Goal: Task Accomplishment & Management: Manage account settings

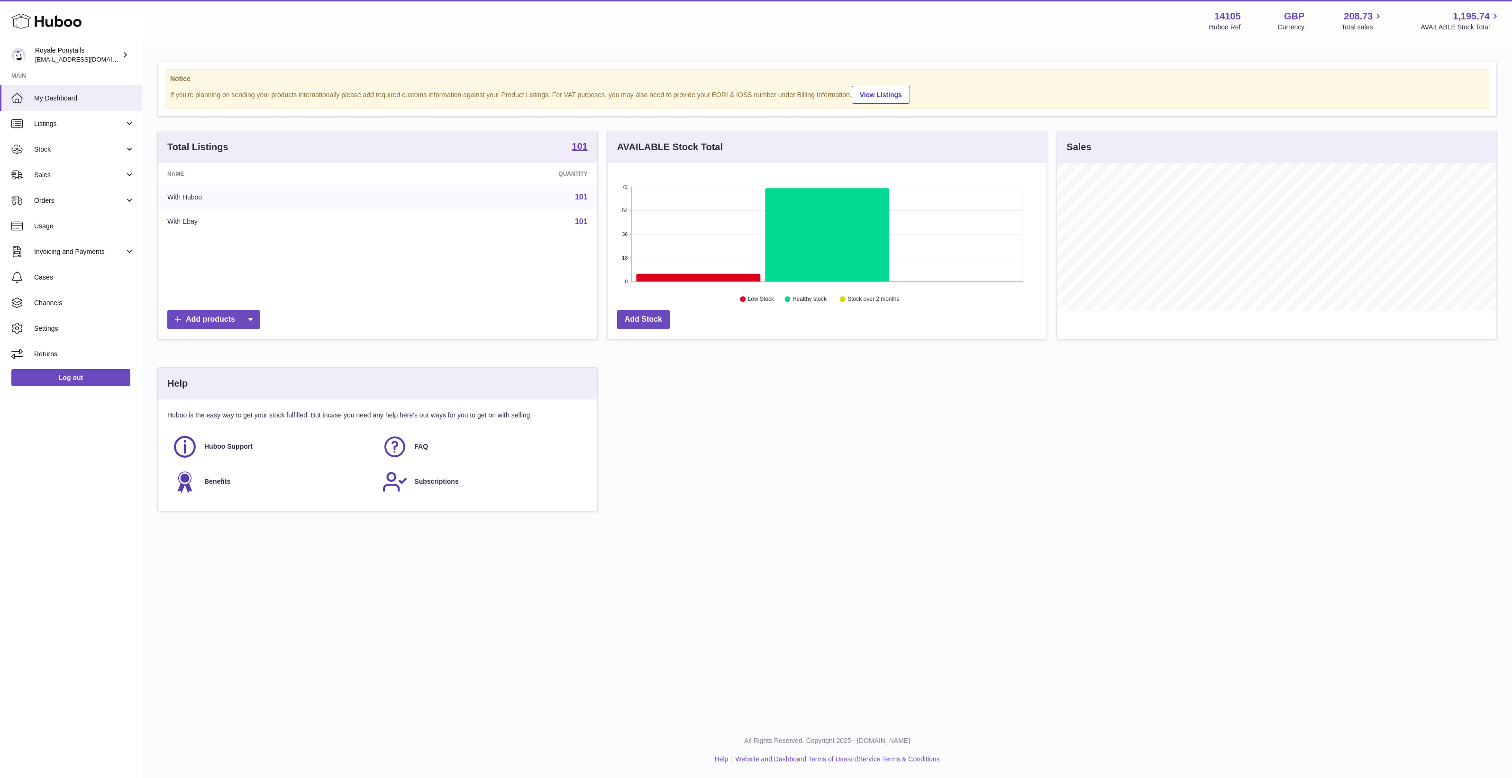
scroll to position [147, 439]
click at [51, 196] on span "Orders" at bounding box center [79, 200] width 91 height 9
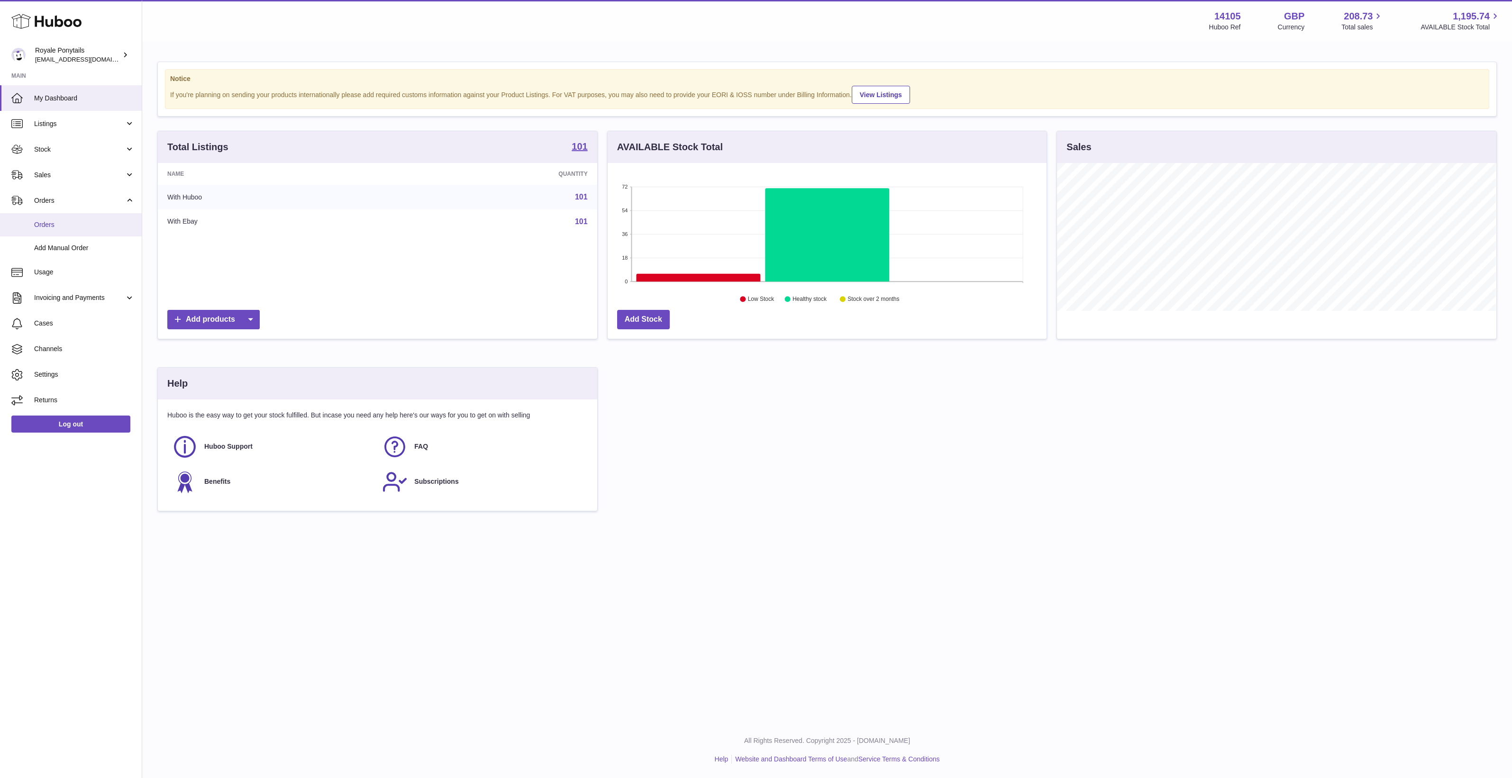
click at [58, 223] on span "Orders" at bounding box center [84, 224] width 100 height 9
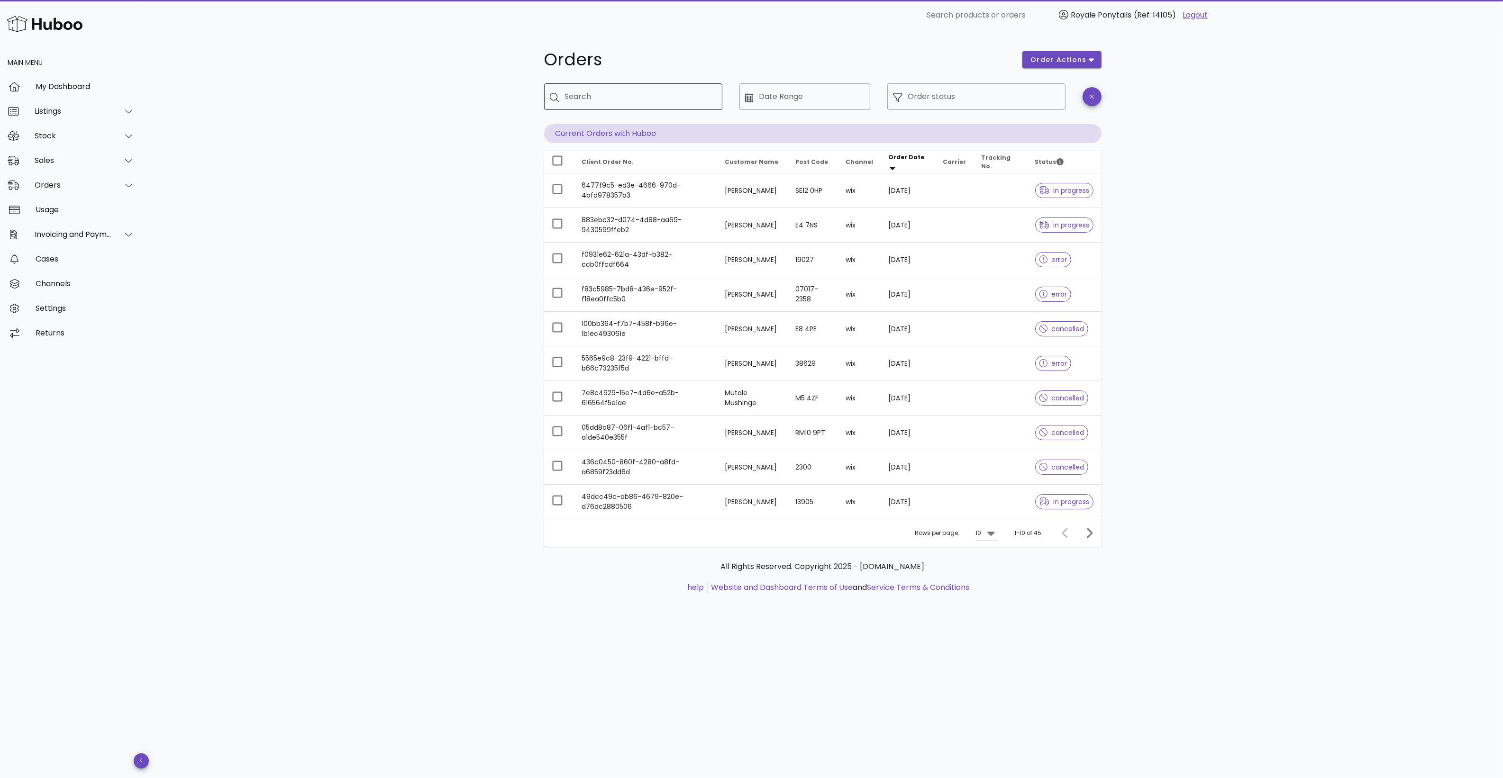
click at [621, 104] on div "Search" at bounding box center [640, 96] width 150 height 27
type input "******"
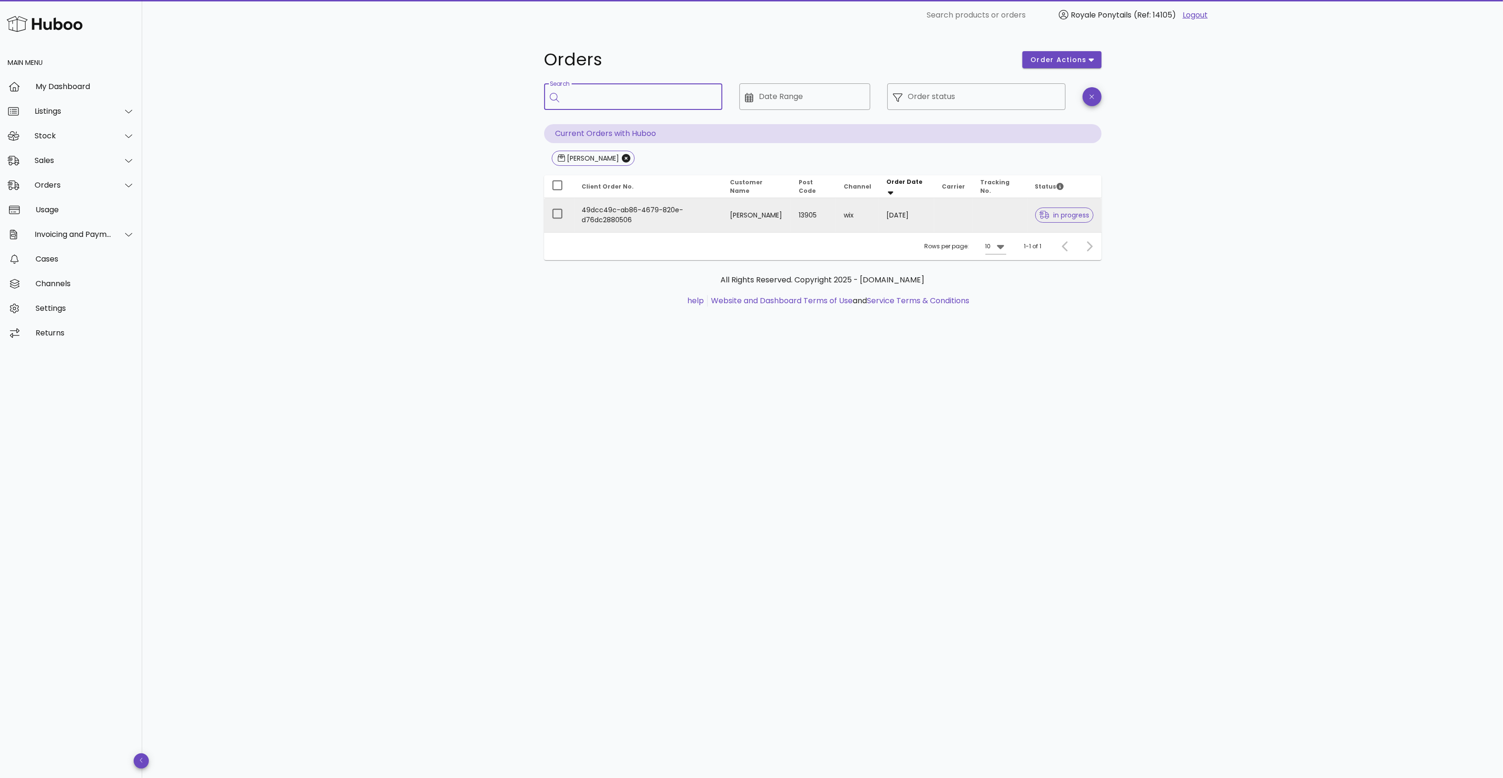
click at [674, 219] on td "49dcc49c-ab86-4679-820e-d76dc2880506" at bounding box center [648, 215] width 148 height 34
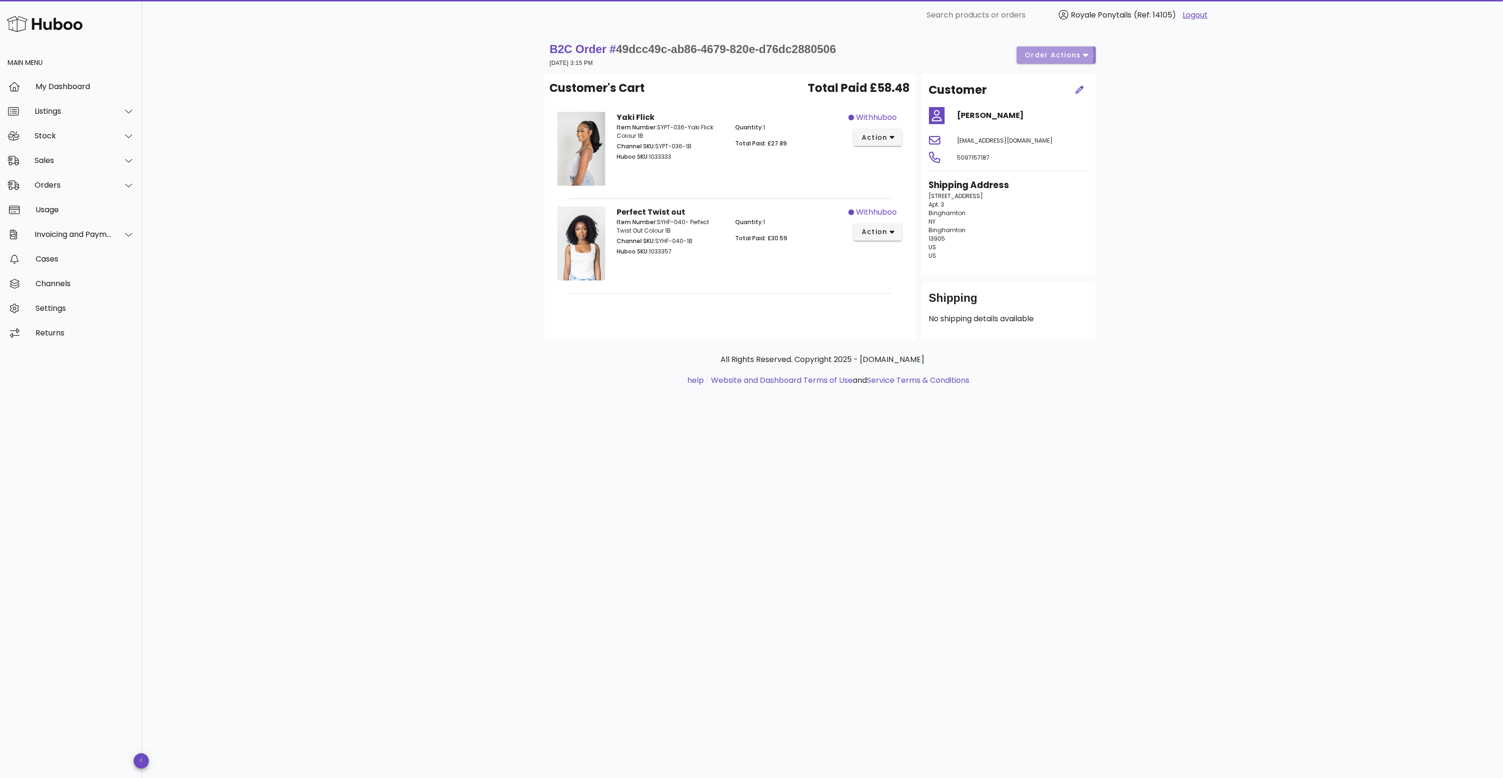
click at [1034, 63] on button "order actions" at bounding box center [1056, 54] width 79 height 17
click at [1044, 91] on icon at bounding box center [1039, 86] width 9 height 9
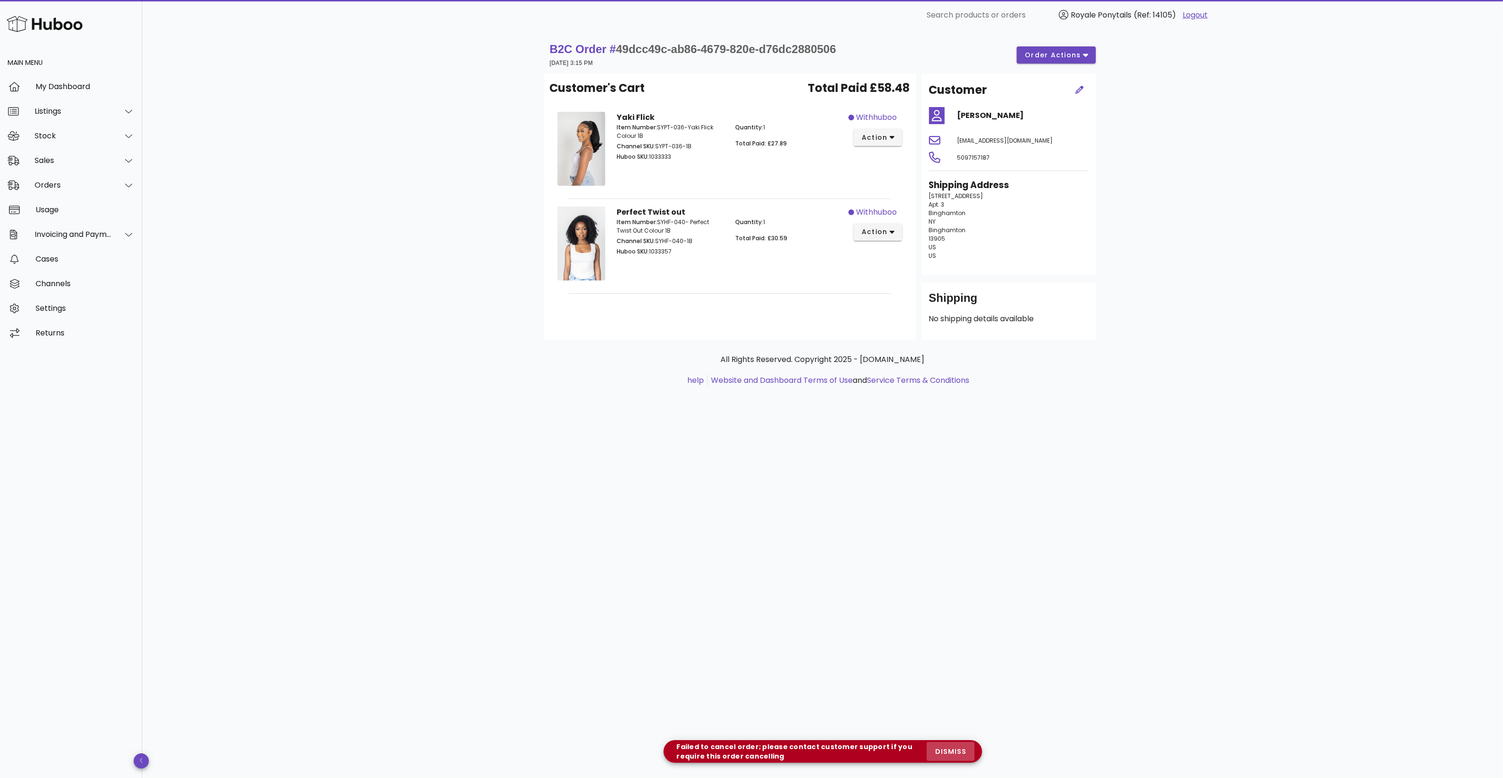
click at [965, 752] on span "dismiss" at bounding box center [950, 752] width 32 height 10
click at [996, 577] on div "B2C Order # 49dcc49c-ab86-4679-820e-d76dc2880506 27 August 2025 at 3:15 PM orde…" at bounding box center [822, 404] width 1361 height 748
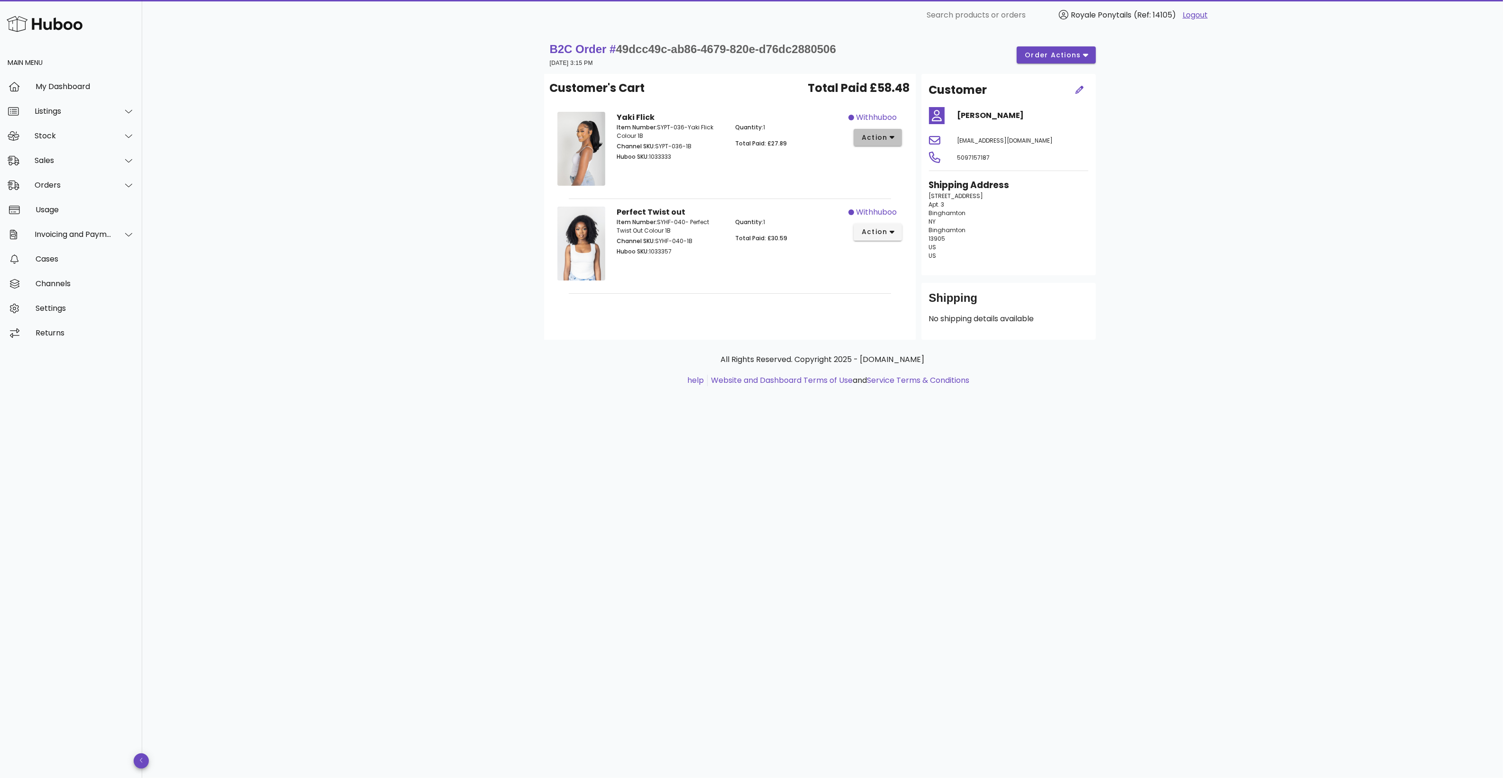
click at [870, 136] on span "action" at bounding box center [874, 138] width 27 height 10
click at [901, 301] on div "Cancel" at bounding box center [914, 293] width 105 height 25
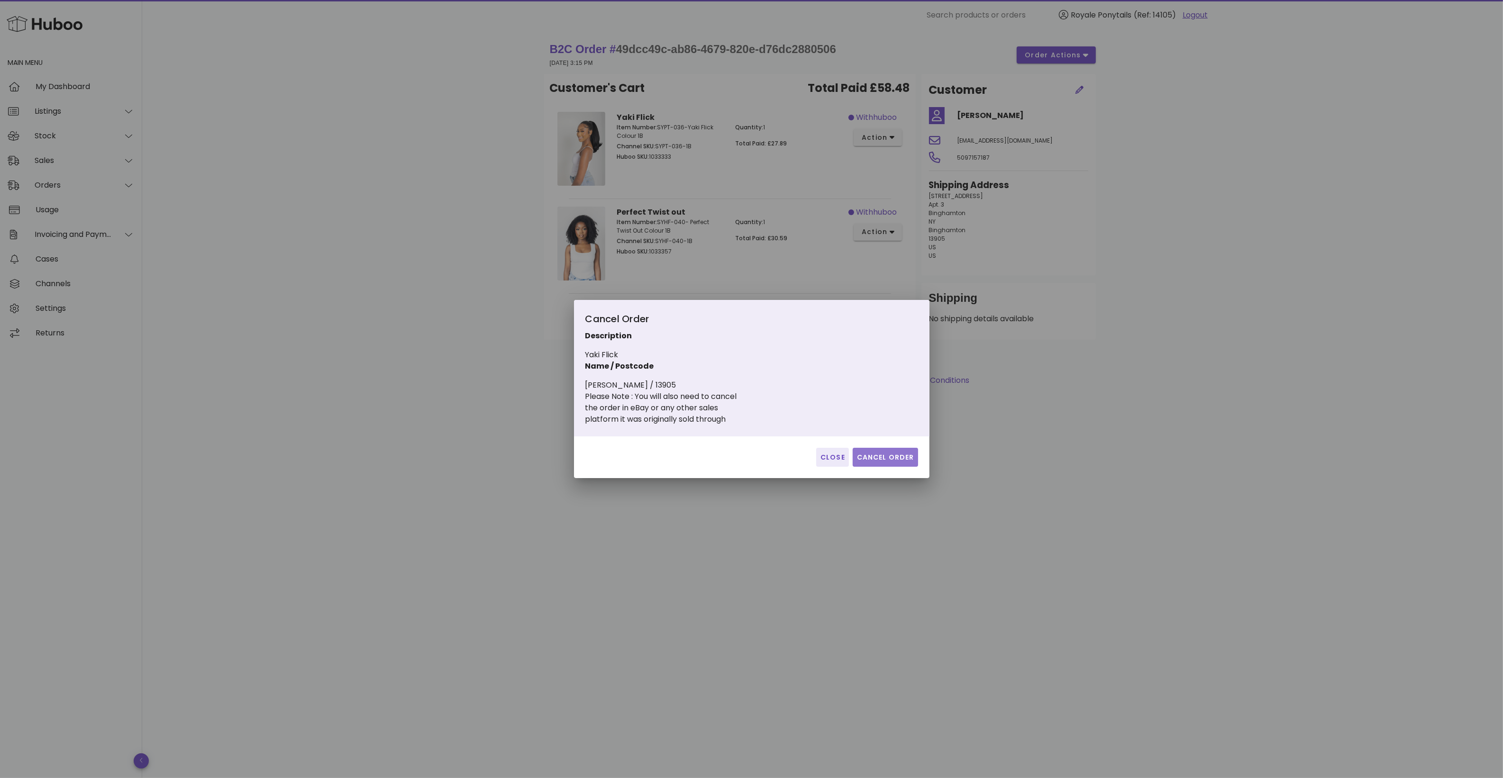
click at [875, 453] on span "Cancel Order" at bounding box center [886, 458] width 58 height 10
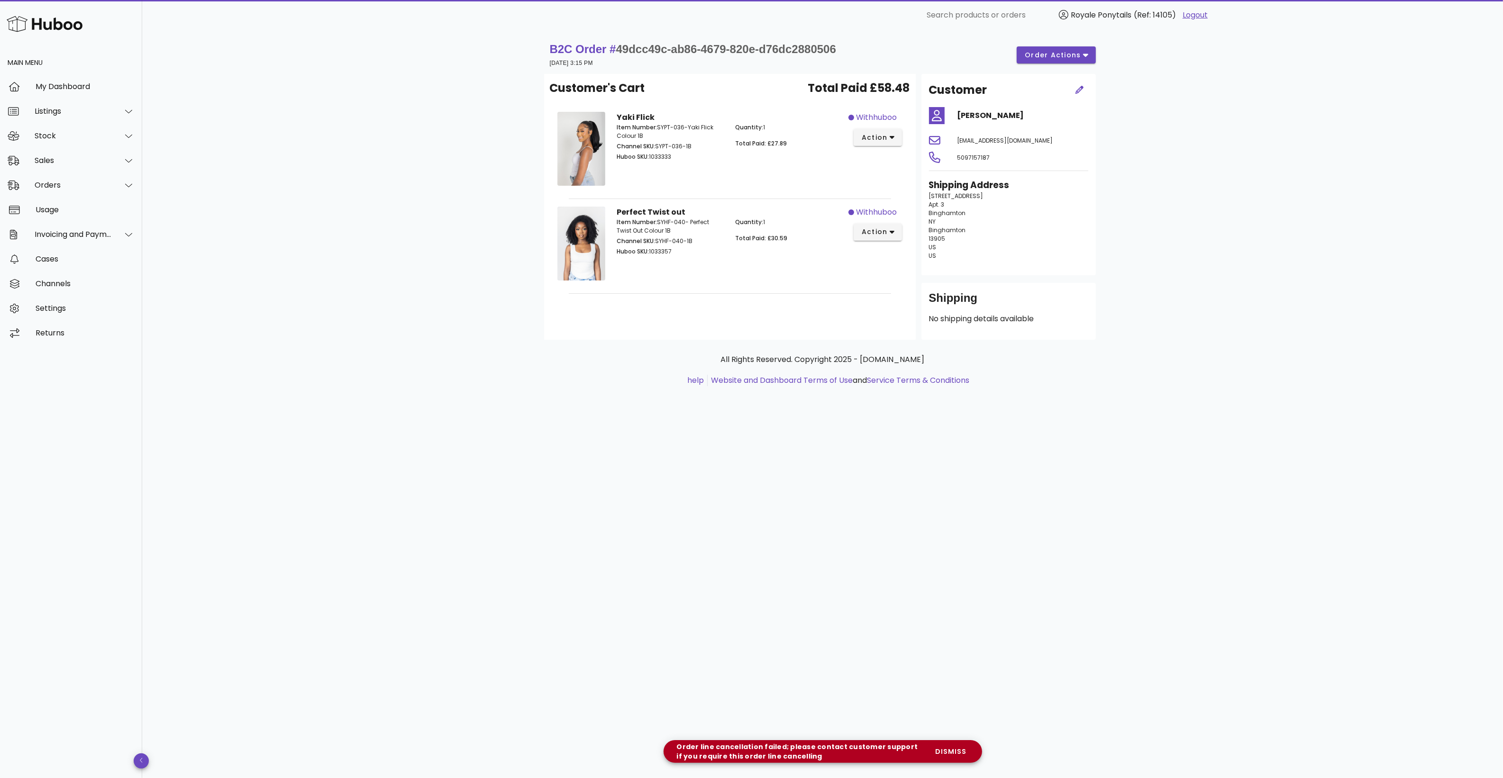
drag, startPoint x: 868, startPoint y: 565, endPoint x: 812, endPoint y: 436, distance: 140.7
click at [868, 565] on div "B2C Order # 49dcc49c-ab86-4679-820e-d76dc2880506 27 August 2025 at 3:15 PM orde…" at bounding box center [822, 404] width 1361 height 748
drag, startPoint x: 615, startPoint y: 47, endPoint x: 856, endPoint y: 54, distance: 240.9
click at [856, 54] on div "B2C Order # 49dcc49c-ab86-4679-820e-d76dc2880506 27 August 2025 at 3:15 PM orde…" at bounding box center [823, 55] width 546 height 27
copy span "49dcc49c-ab86-4679-820e-d76dc2880506"
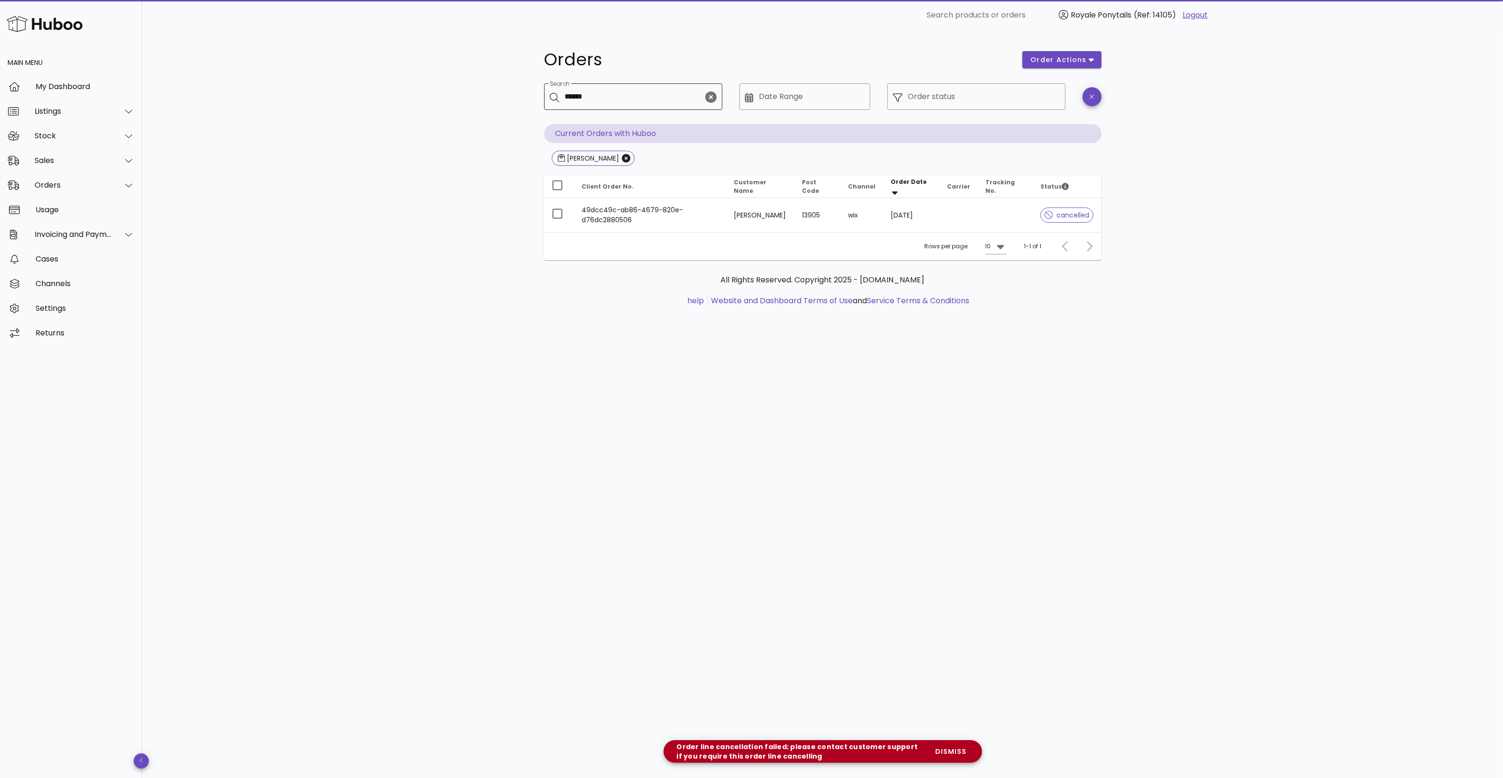
click at [607, 100] on input "******" at bounding box center [634, 96] width 138 height 15
type input "****"
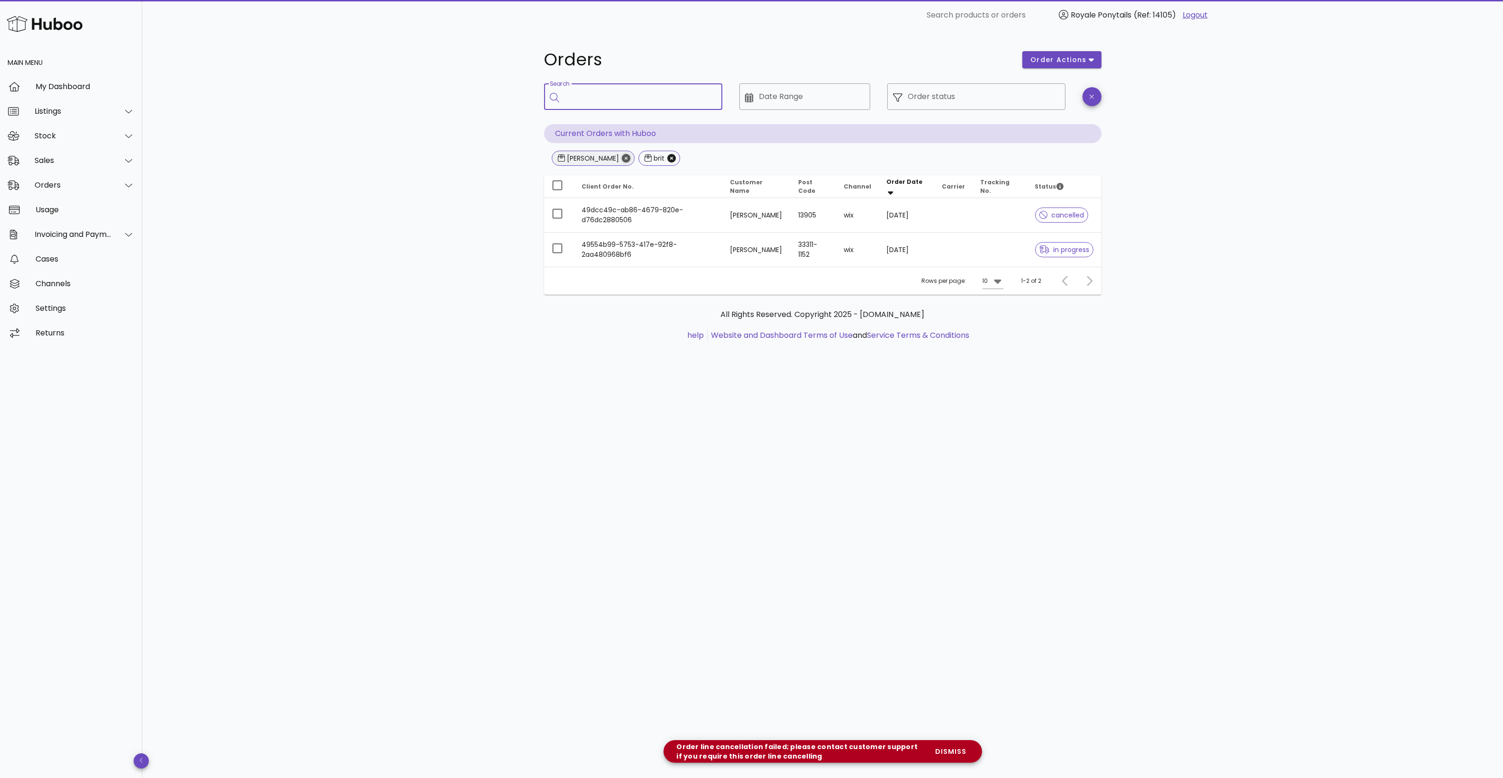
click at [622, 158] on icon "Close" at bounding box center [626, 158] width 9 height 9
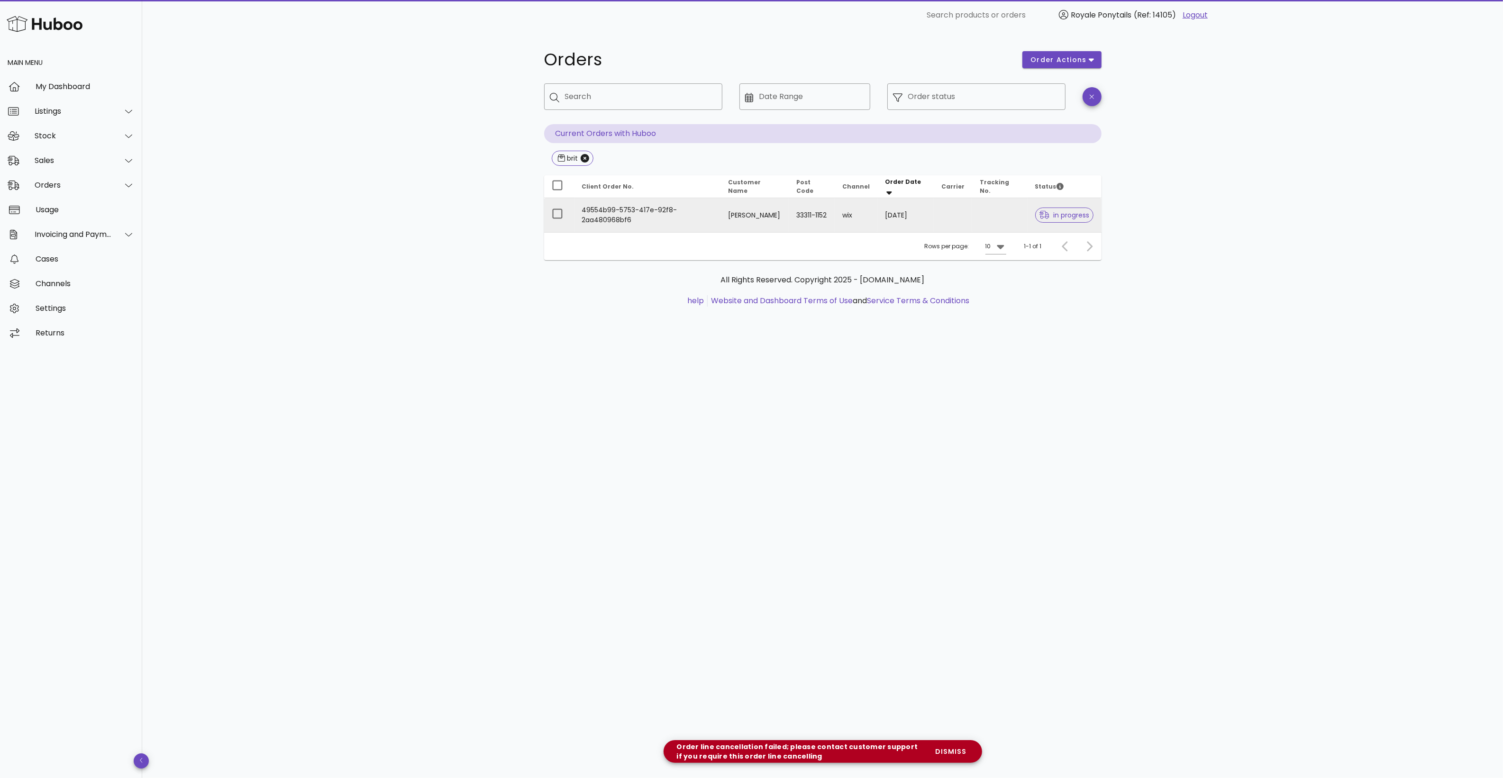
click at [761, 220] on td "Brittany Robinson" at bounding box center [754, 215] width 69 height 34
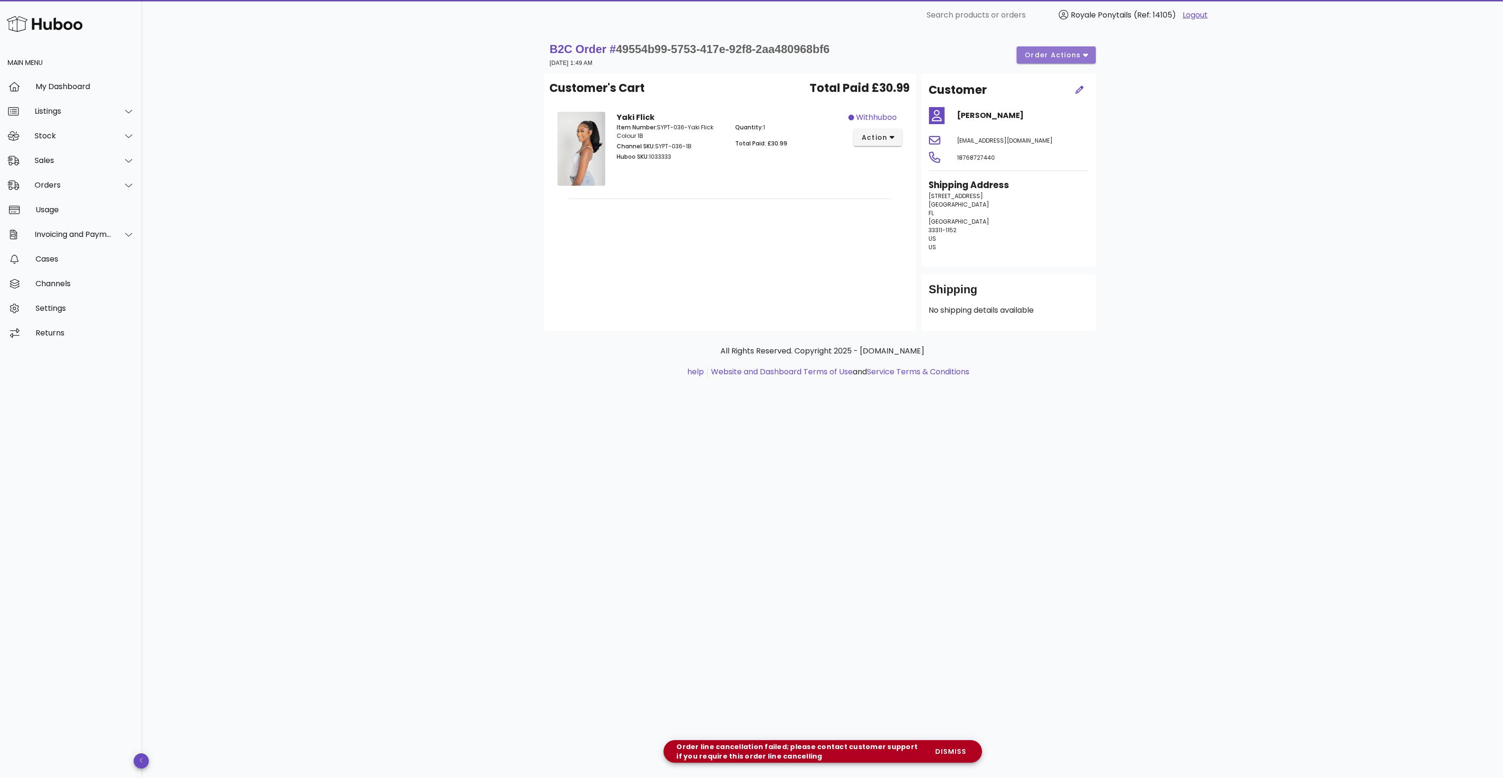
click at [1060, 63] on button "order actions" at bounding box center [1056, 54] width 79 height 17
click at [1060, 83] on div "Cancel" at bounding box center [1062, 87] width 71 height 25
drag, startPoint x: 988, startPoint y: 462, endPoint x: 983, endPoint y: 460, distance: 6.0
click at [987, 462] on div "B2C Order # 49554b99-5753-417e-92f8-2aa480968bf6 27 August 2025 at 1:49 AM orde…" at bounding box center [822, 404] width 1361 height 748
click at [941, 748] on span "dismiss" at bounding box center [950, 752] width 32 height 10
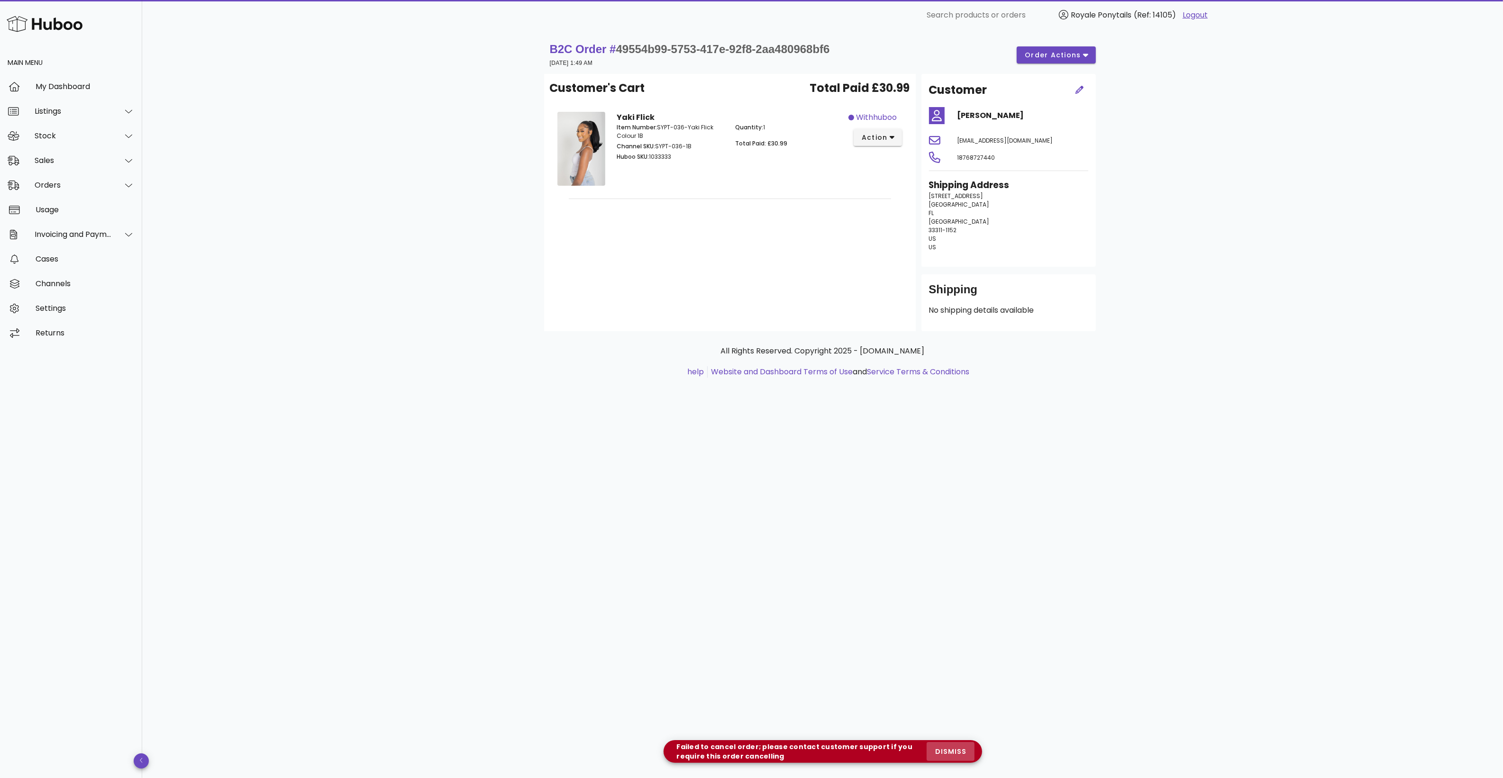
click at [941, 748] on span "dismiss" at bounding box center [950, 752] width 32 height 10
click at [682, 37] on div "B2C Order # 49554b99-5753-417e-92f8-2aa480968bf6 27 August 2025 at 1:49 AM orde…" at bounding box center [822, 55] width 557 height 38
drag, startPoint x: 682, startPoint y: 37, endPoint x: 676, endPoint y: 52, distance: 16.2
click at [676, 52] on span "49554b99-5753-417e-92f8-2aa480968bf6" at bounding box center [723, 49] width 214 height 13
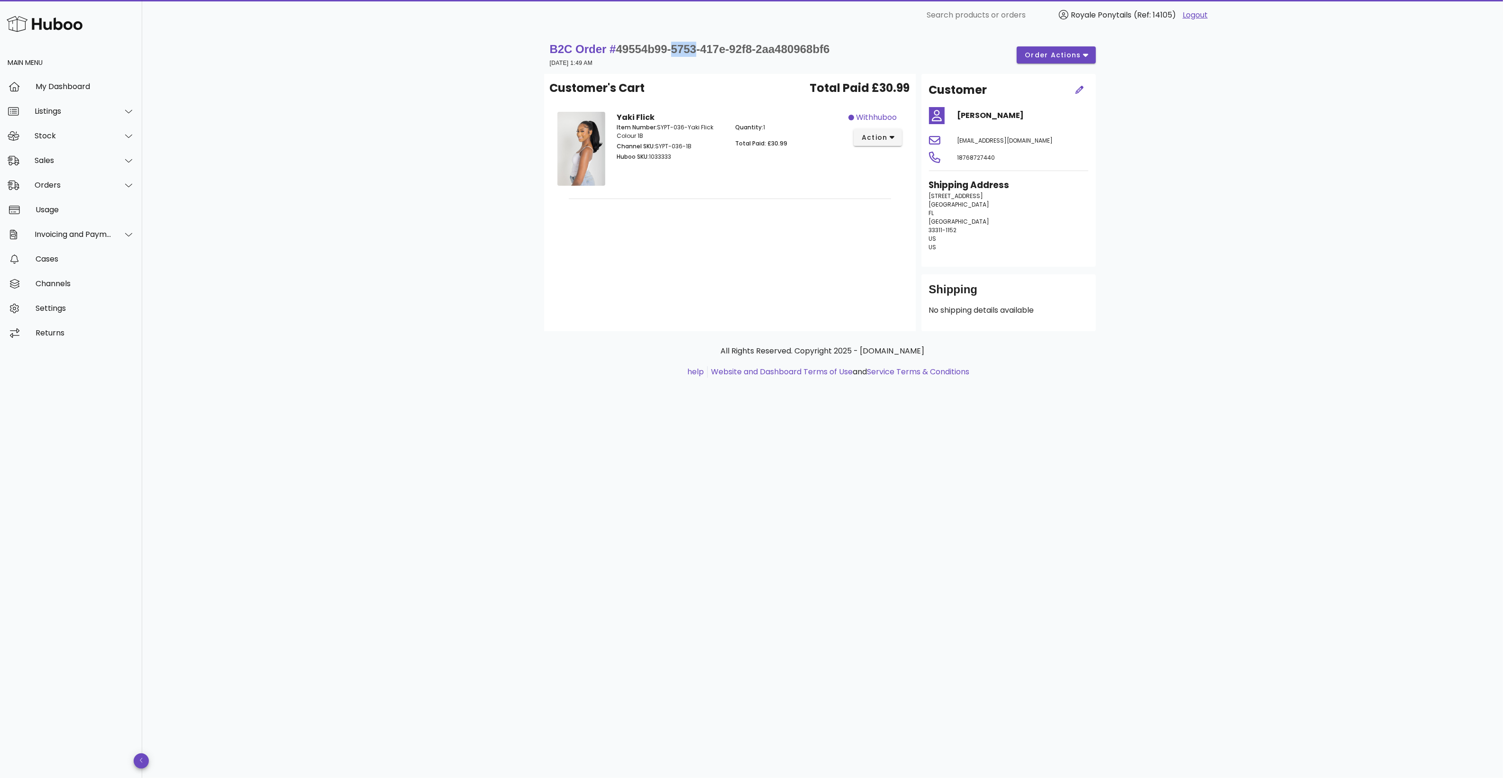
click at [676, 52] on span "49554b99-5753-417e-92f8-2aa480968bf6" at bounding box center [723, 49] width 214 height 13
click at [658, 44] on span "49554b99-5753-417e-92f8-2aa480968bf6" at bounding box center [723, 49] width 214 height 13
copy span "9554b99-5753-417e-92f8-2aa480968bf6"
copy span "49554b99-5753-417e-92f8-2aa480968bf6"
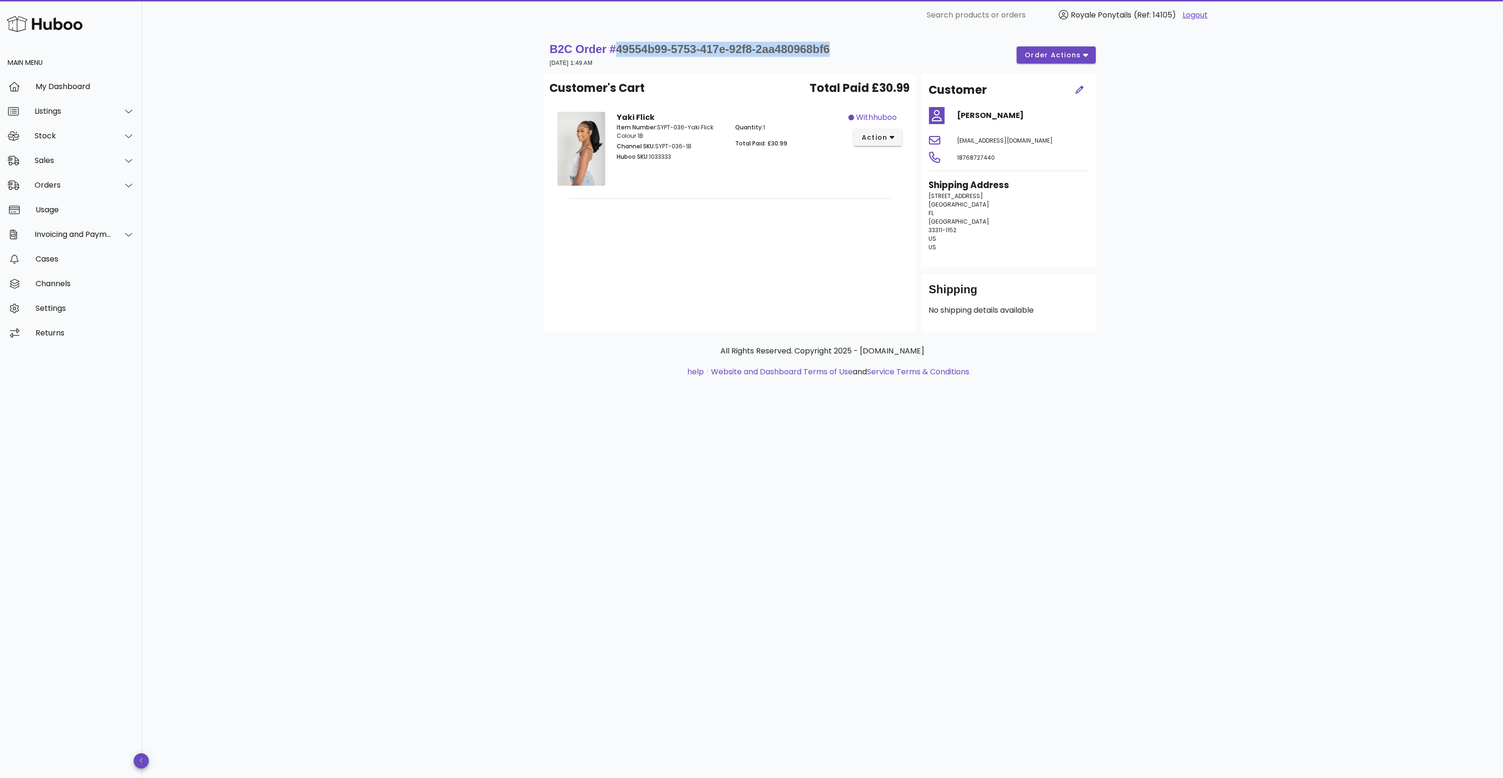
drag, startPoint x: 866, startPoint y: 40, endPoint x: 617, endPoint y: 54, distance: 249.7
click at [617, 54] on div "B2C Order # 49554b99-5753-417e-92f8-2aa480968bf6 27 August 2025 at 1:49 AM orde…" at bounding box center [822, 55] width 557 height 38
